Goal: Navigation & Orientation: Go to known website

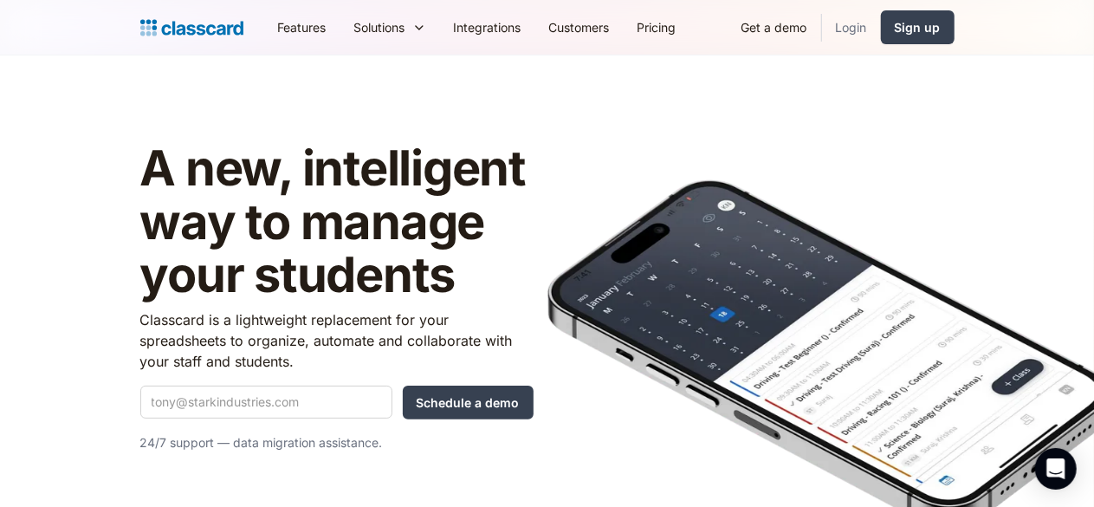
click at [881, 18] on link "Login" at bounding box center [851, 27] width 59 height 39
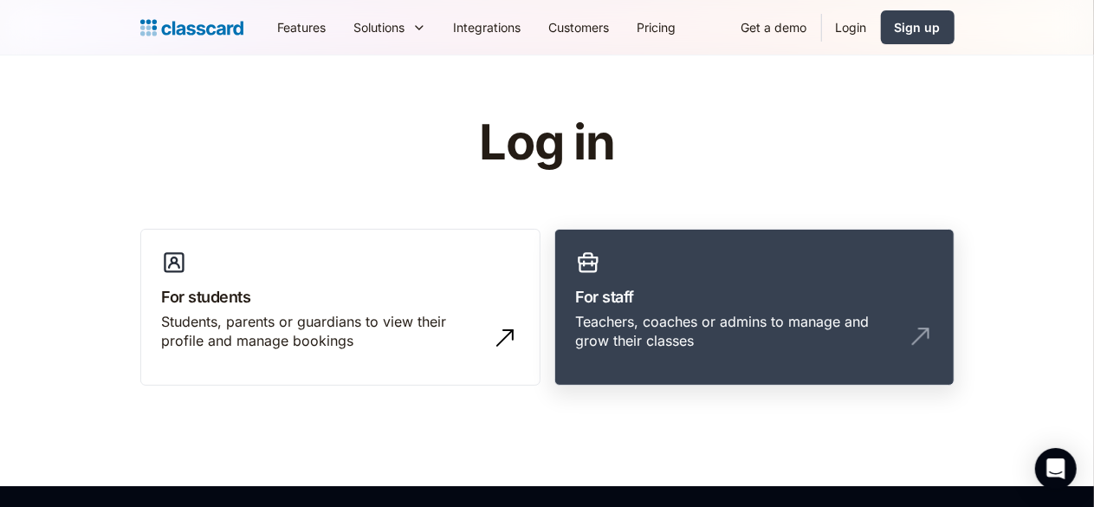
click at [812, 365] on link "For staff Teachers, coaches or admins to manage and grow their classes" at bounding box center [754, 308] width 400 height 158
